Goal: Task Accomplishment & Management: Use online tool/utility

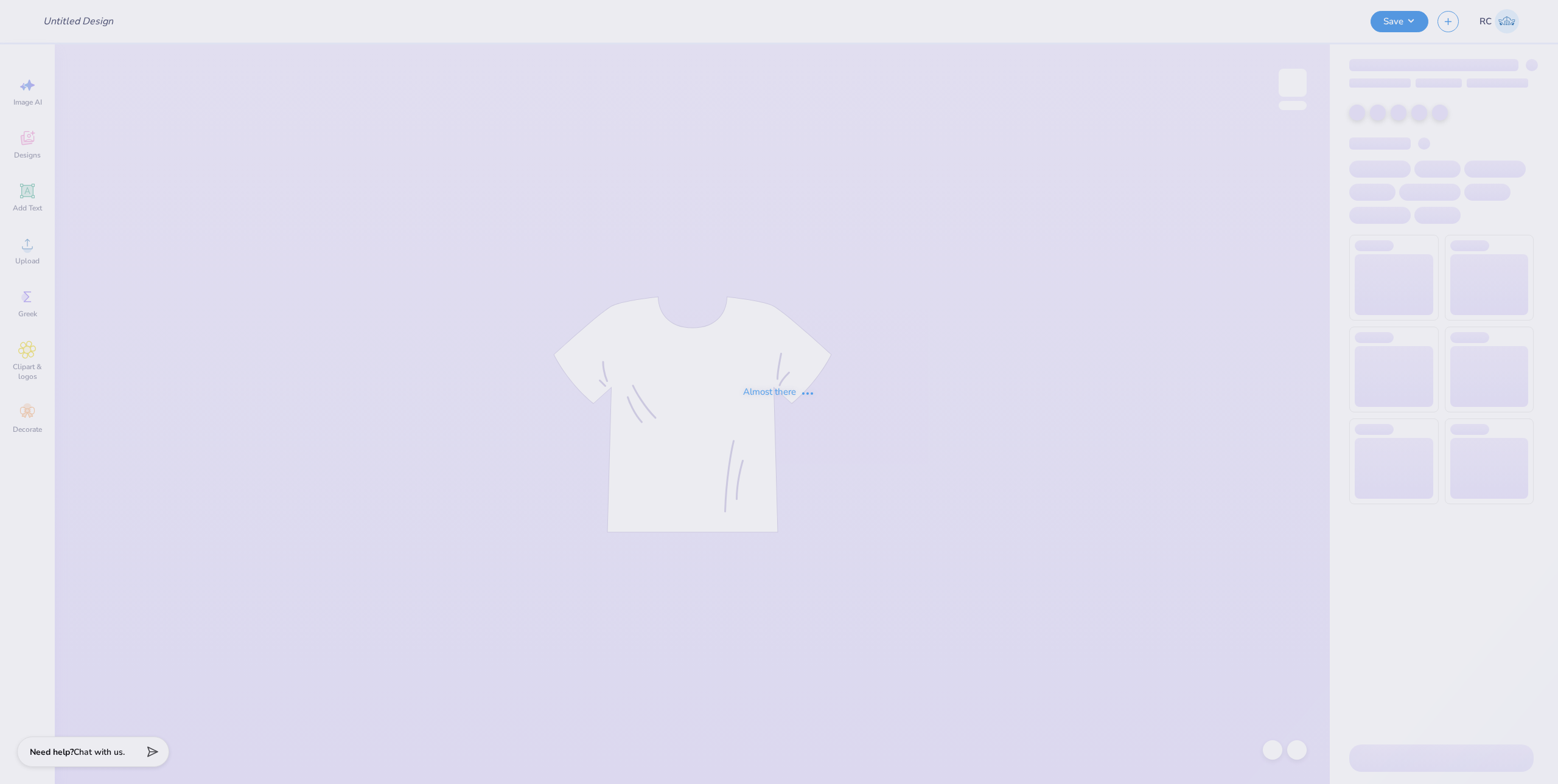
type input "Option 2"
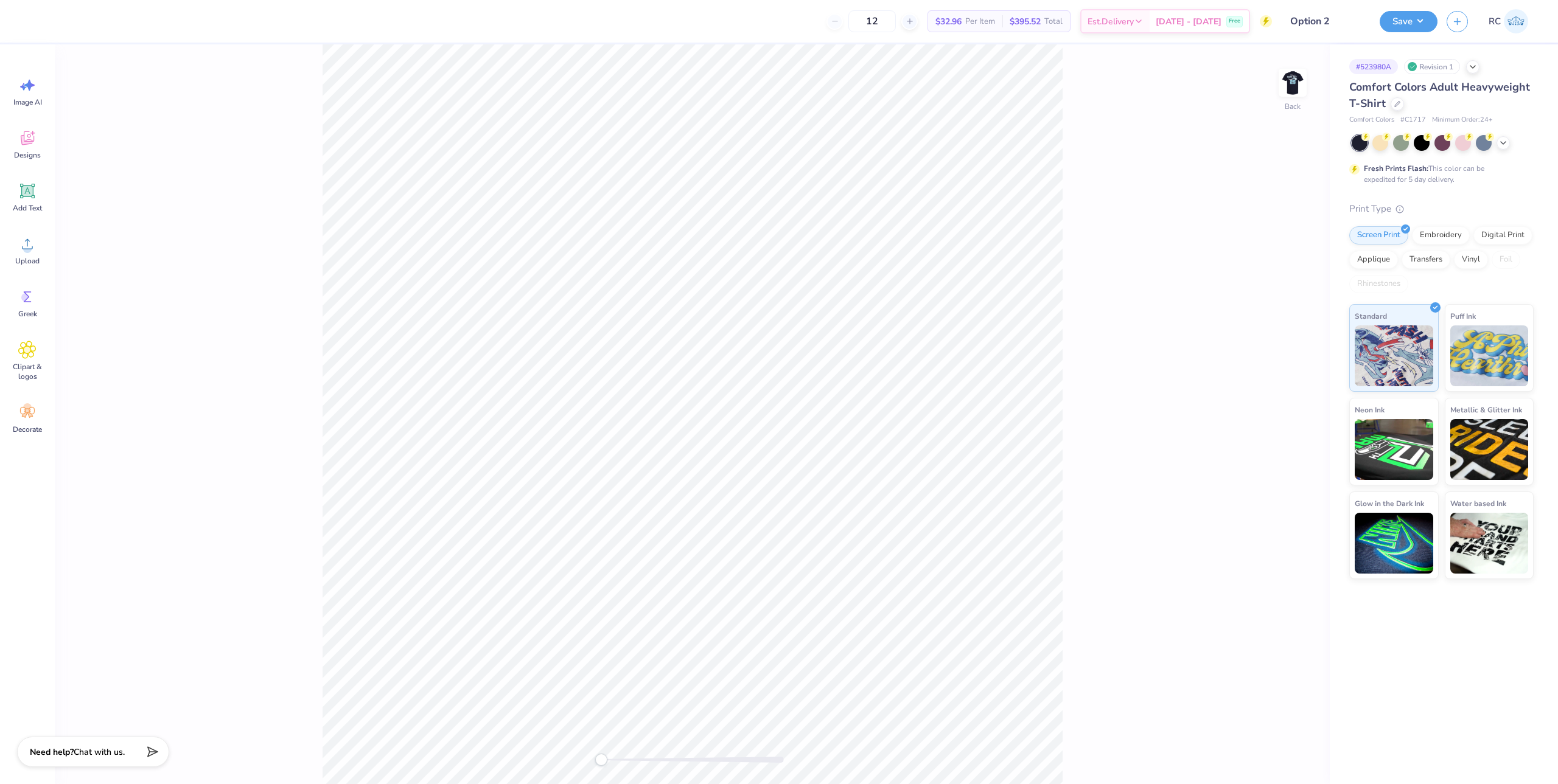
click at [1276, 84] on div "Back" at bounding box center [692, 414] width 1275 height 740
click at [1295, 91] on img at bounding box center [1293, 82] width 49 height 49
click at [1297, 81] on img at bounding box center [1293, 82] width 49 height 49
click at [27, 260] on span "Upload" at bounding box center [27, 261] width 24 height 9
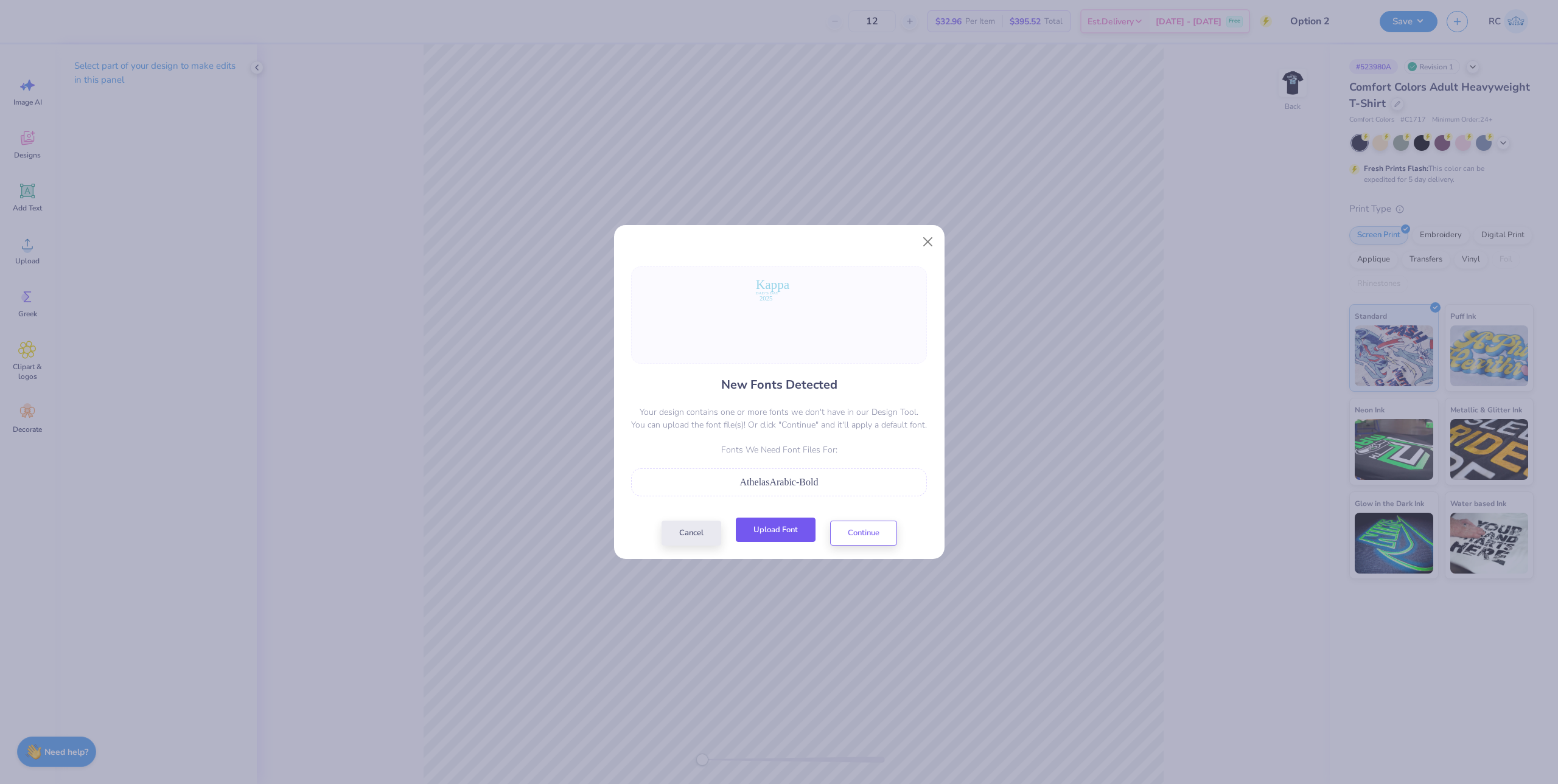
click at [777, 539] on button "Upload Font" at bounding box center [775, 530] width 79 height 25
click at [798, 536] on button "Upload Font" at bounding box center [775, 530] width 79 height 25
click at [780, 539] on button "Upload Font" at bounding box center [775, 530] width 79 height 25
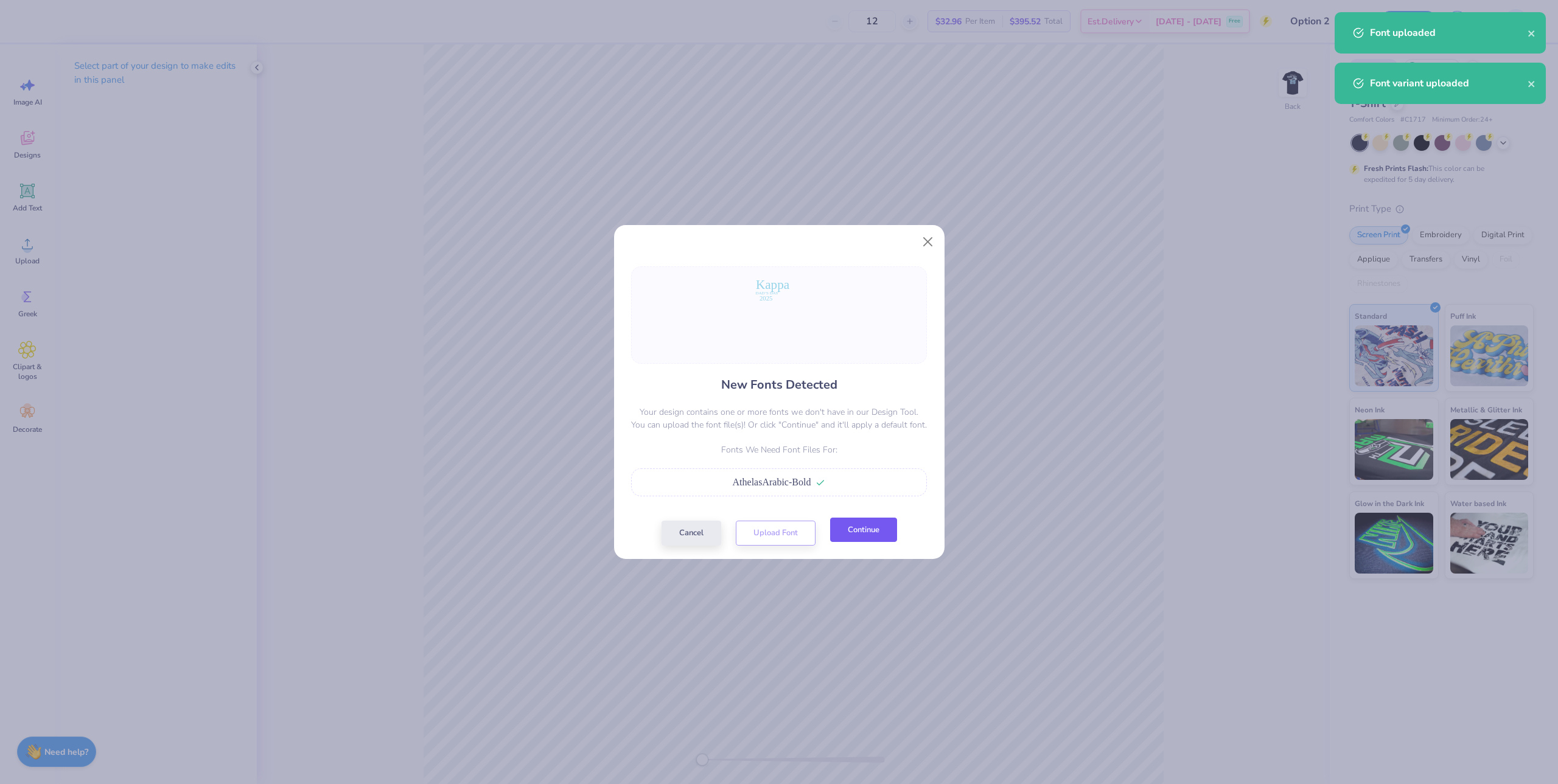
click at [856, 531] on button "Continue" at bounding box center [864, 530] width 67 height 25
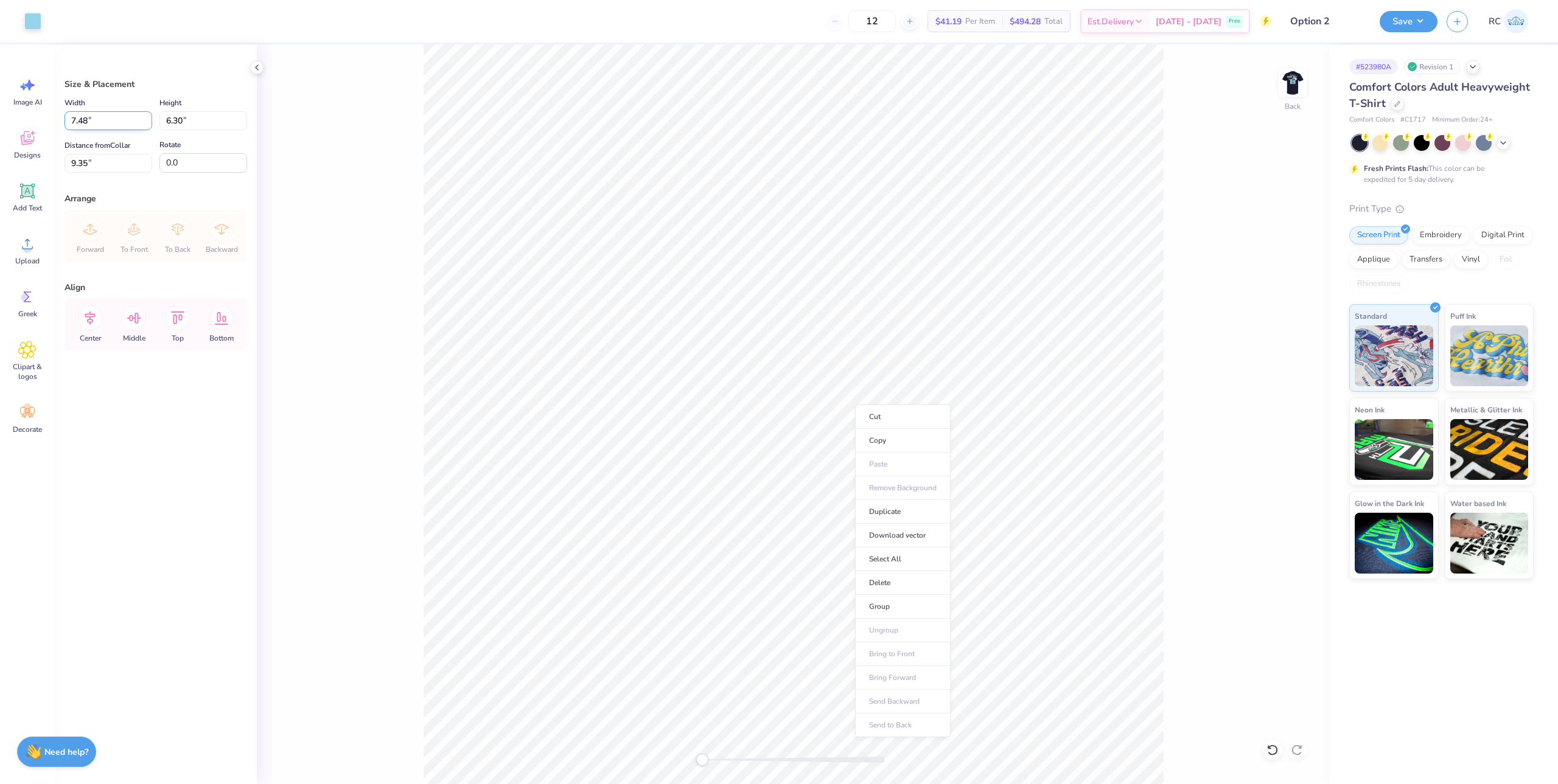
click at [93, 124] on input "7.48" at bounding box center [109, 121] width 87 height 19
type input "3.5"
type input "2.95"
type input "3.50"
click at [185, 324] on icon at bounding box center [177, 317] width 24 height 24
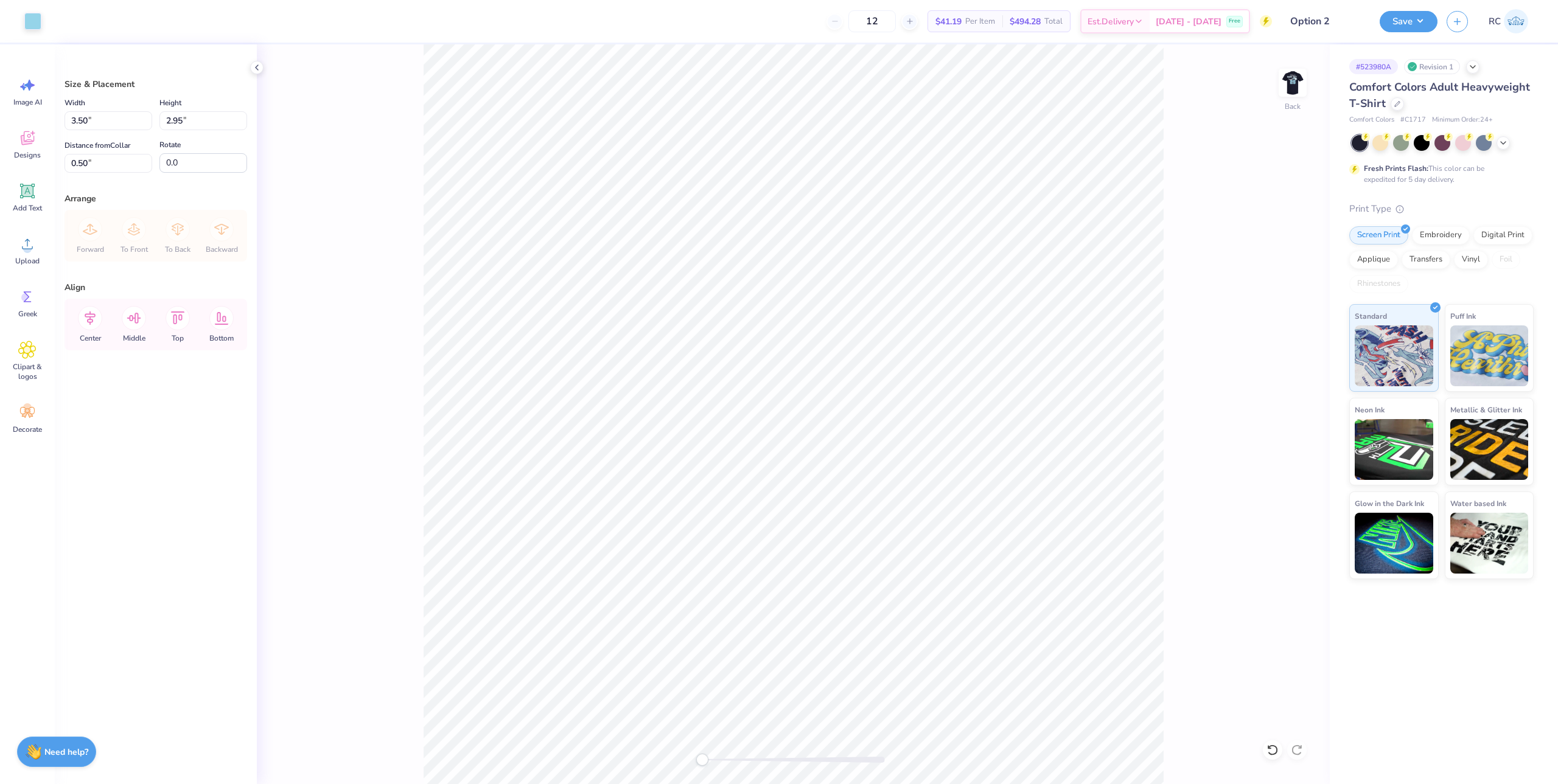
type input "3.40"
type input "3.00"
click at [1298, 79] on img at bounding box center [1293, 82] width 49 height 49
click at [1168, 185] on div "Front" at bounding box center [793, 414] width 1073 height 740
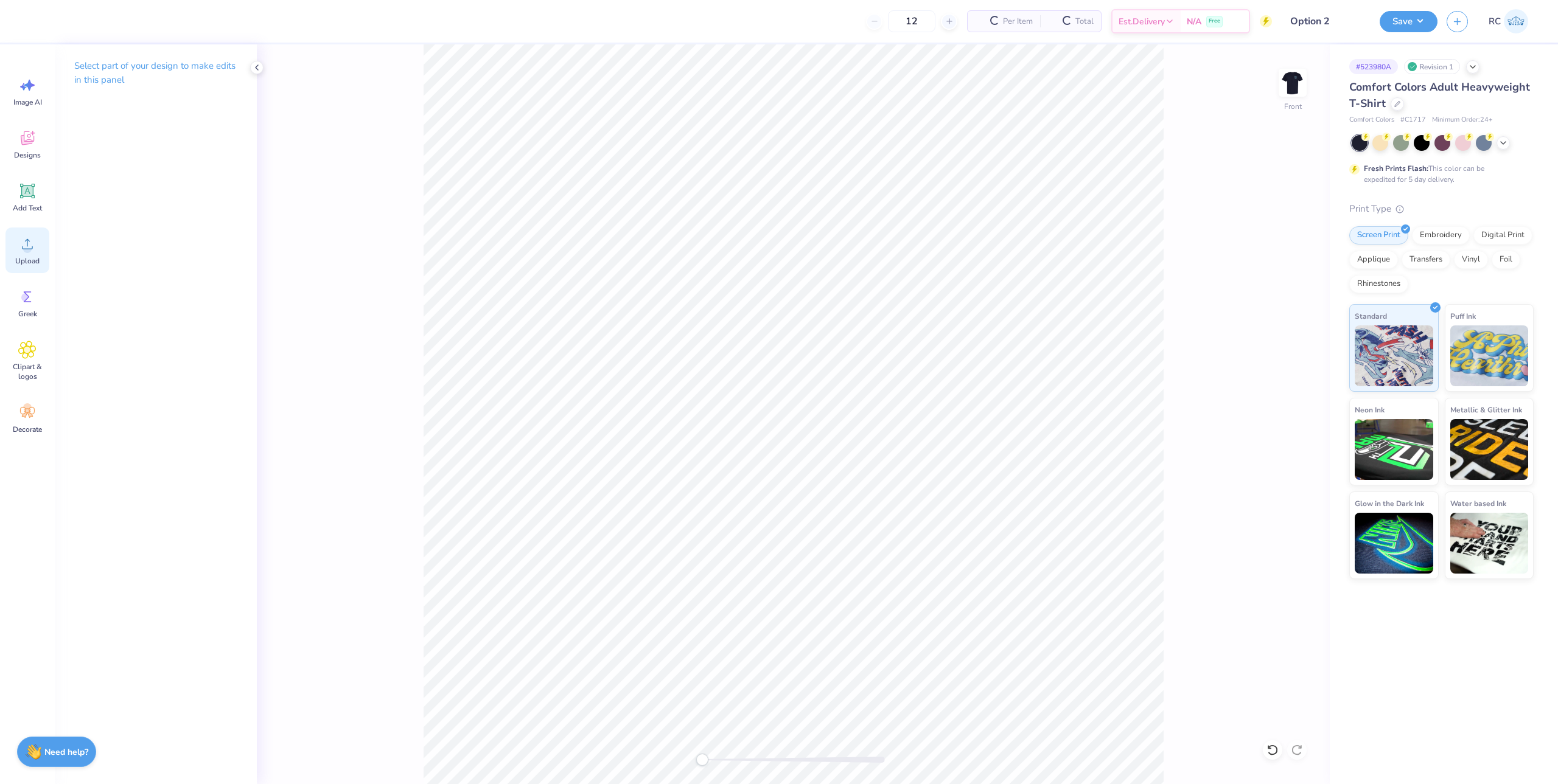
click at [32, 239] on icon at bounding box center [27, 244] width 18 height 18
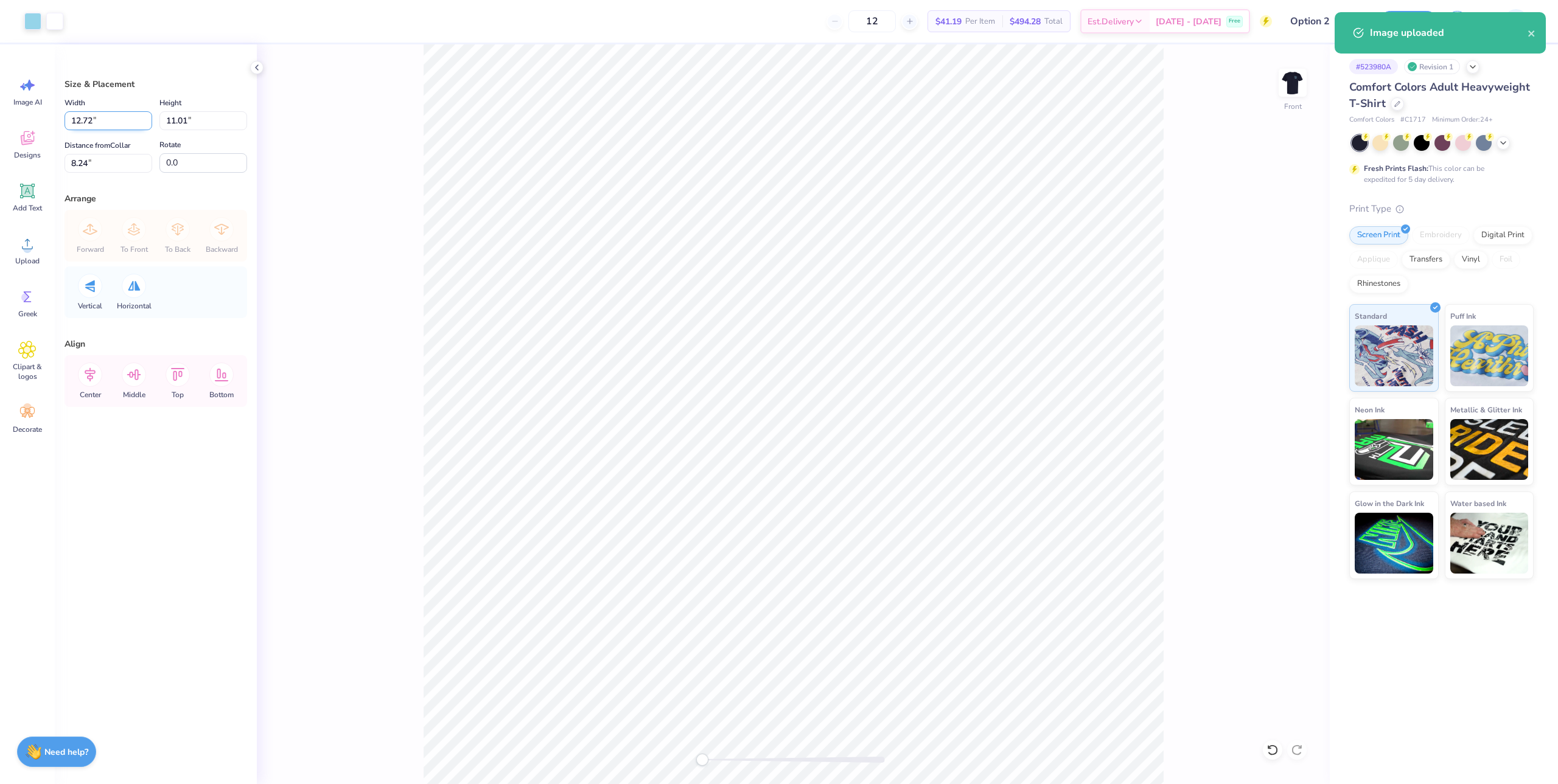
click at [109, 126] on input "12.72" at bounding box center [109, 121] width 87 height 19
type input "12.27"
type input "10.62"
type input "3"
click at [114, 128] on input "12.27" at bounding box center [109, 121] width 87 height 19
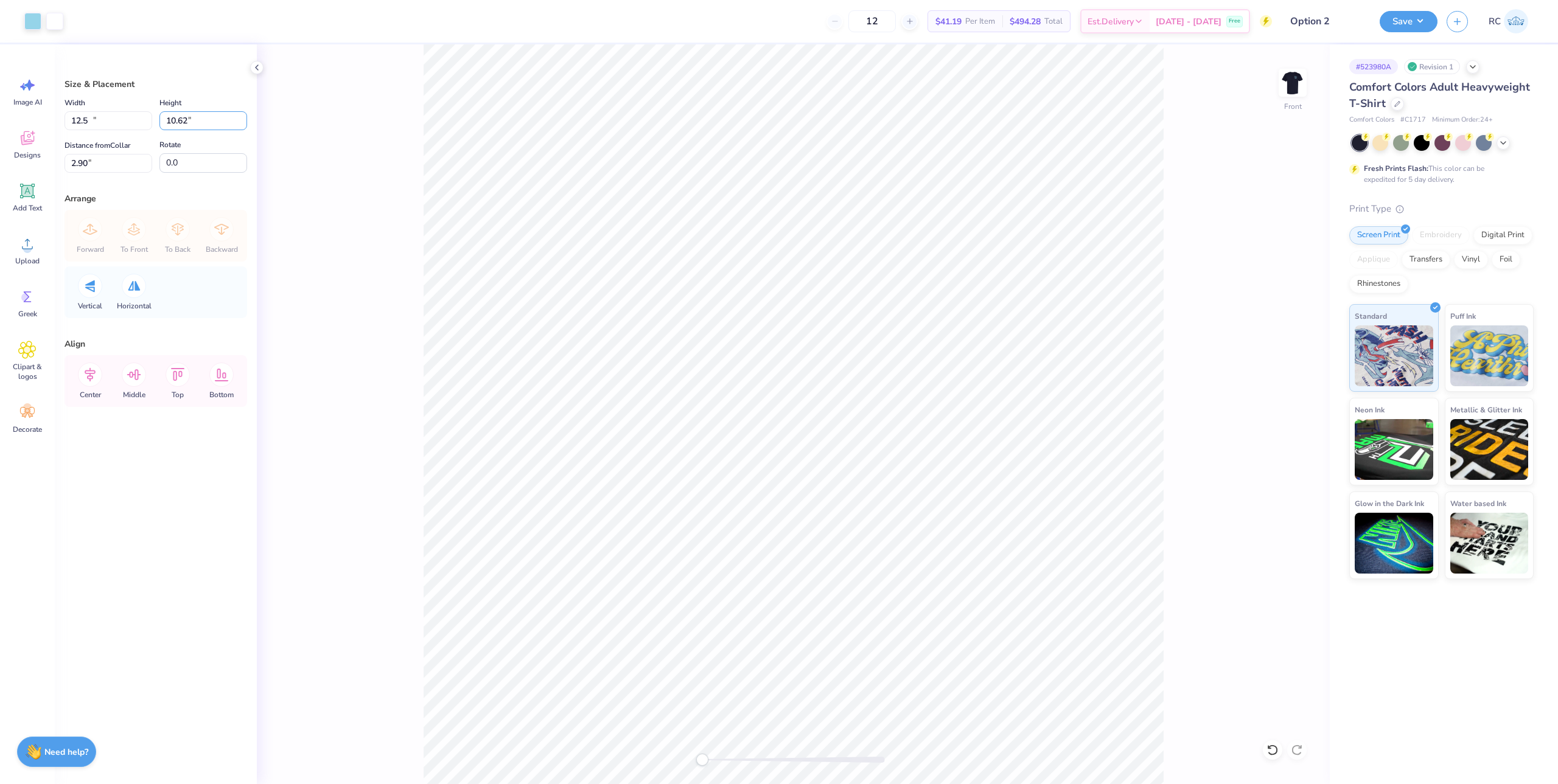
type input "12.50"
type input "10.82"
type input "3"
click at [1438, 28] on div "Save RC" at bounding box center [1469, 21] width 178 height 43
click at [1415, 23] on button "Save" at bounding box center [1409, 20] width 58 height 21
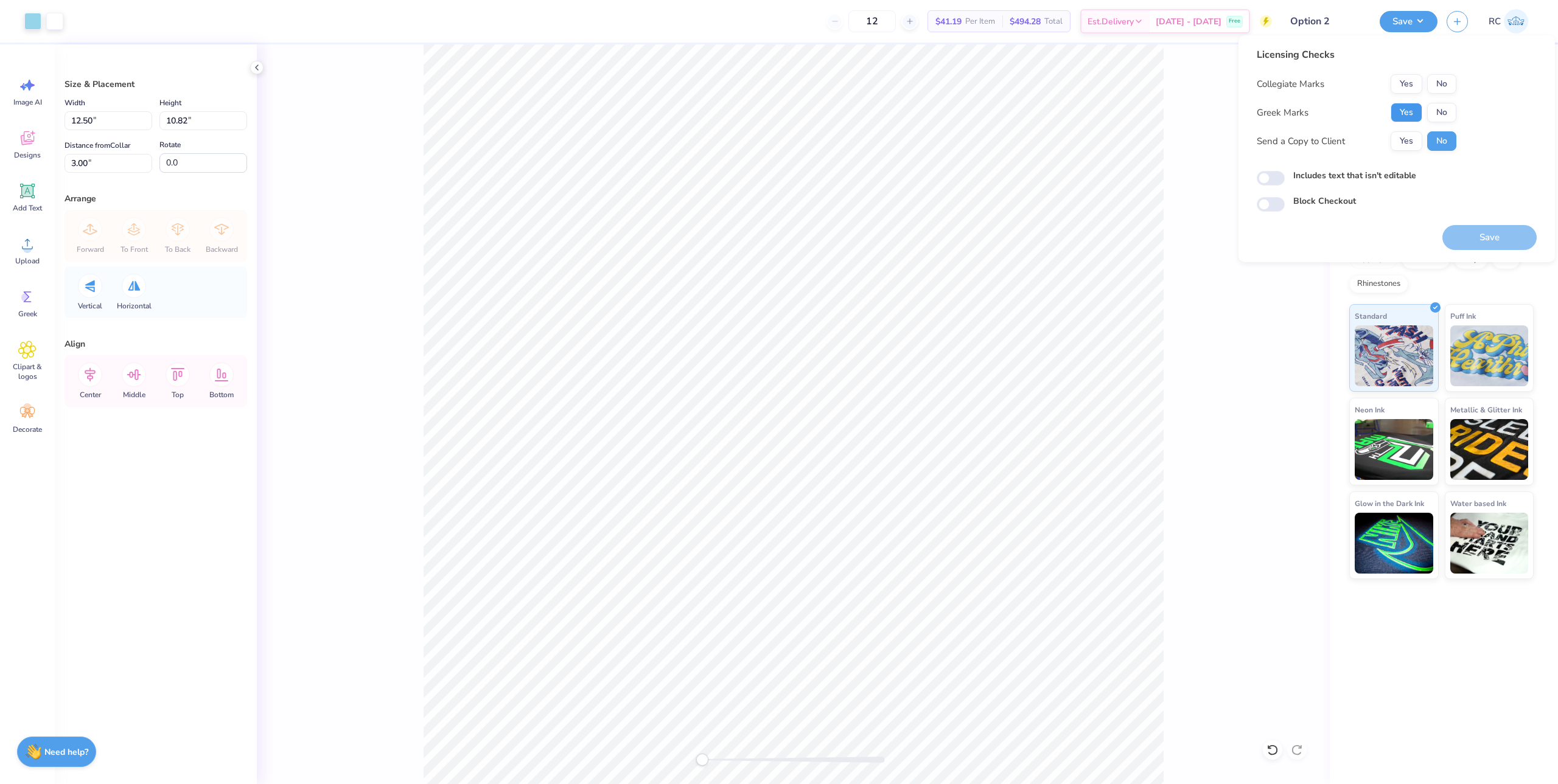
click at [1414, 116] on button "Yes" at bounding box center [1406, 112] width 31 height 20
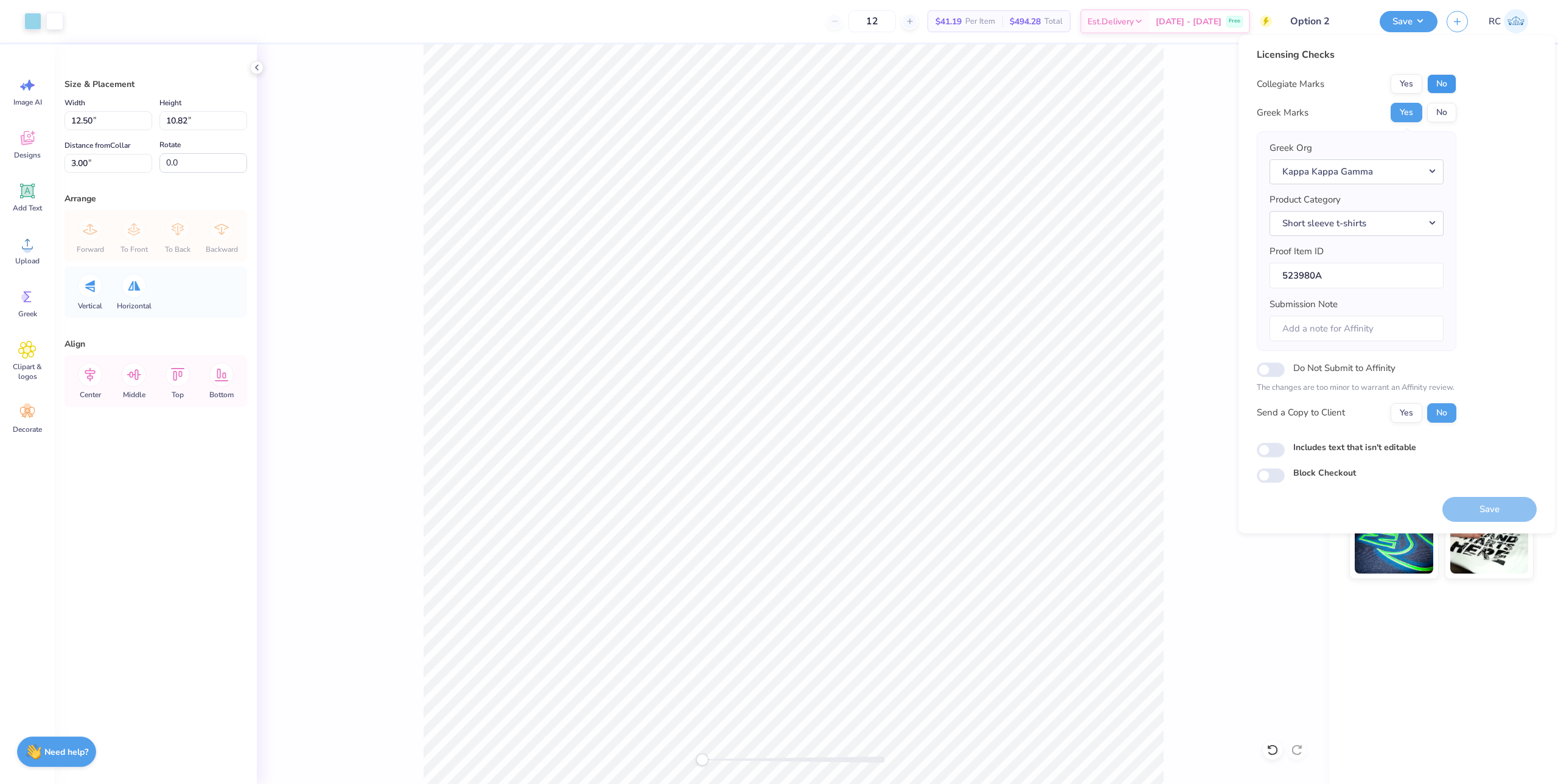
click at [1445, 84] on button "No" at bounding box center [1442, 84] width 29 height 20
click at [1404, 419] on button "Yes" at bounding box center [1406, 413] width 31 height 20
click at [1277, 446] on input "Includes text that isn't editable" at bounding box center [1271, 450] width 28 height 15
checkbox input "true"
click at [1481, 512] on button "Save" at bounding box center [1490, 510] width 95 height 25
